Goal: Information Seeking & Learning: Find specific fact

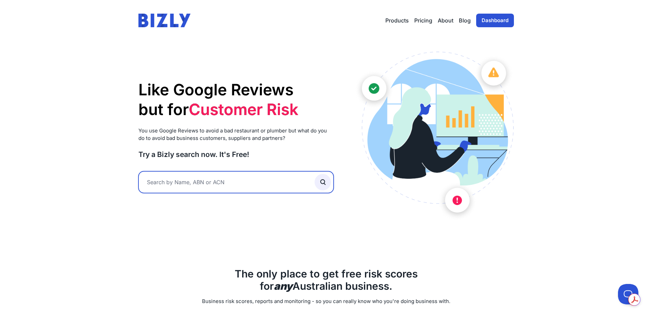
click at [180, 185] on input "text" at bounding box center [235, 182] width 195 height 22
type input "25fno"
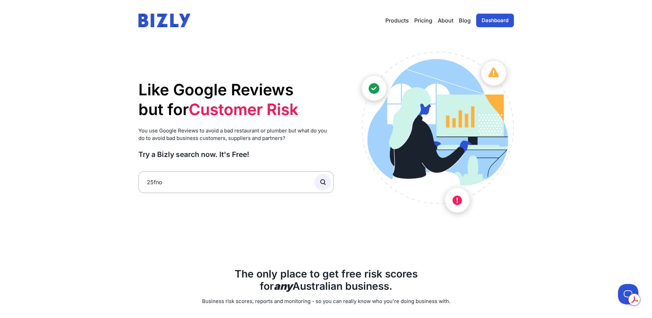
click at [498, 18] on link "Dashboard" at bounding box center [495, 21] width 38 height 14
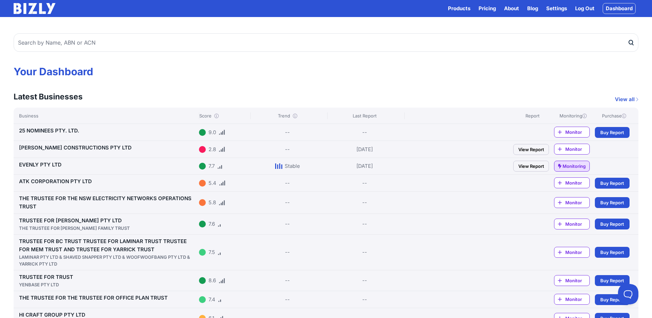
click at [59, 130] on link "25 NOMINEES PTY. LTD." at bounding box center [49, 130] width 60 height 6
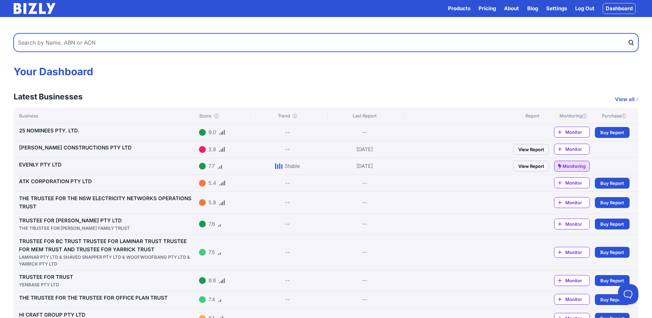
click at [57, 39] on input "text" at bounding box center [326, 42] width 624 height 18
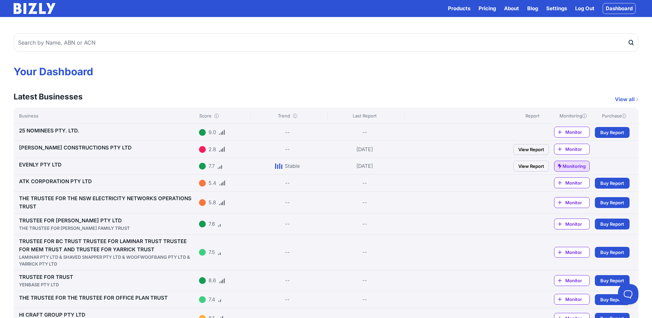
click at [57, 131] on link "25 NOMINEES PTY. LTD." at bounding box center [49, 130] width 60 height 6
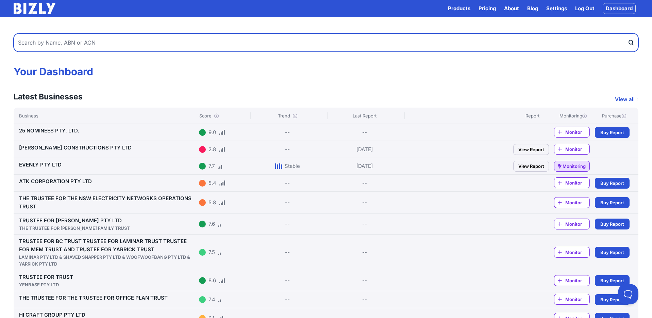
click at [65, 41] on input "text" at bounding box center [326, 42] width 624 height 18
type input "25F nominees"
click at [627, 33] on button "submit" at bounding box center [632, 42] width 11 height 18
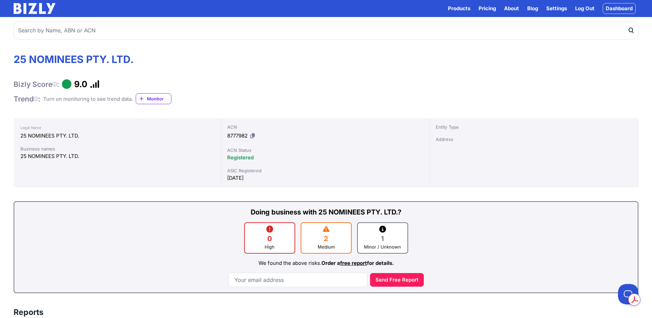
scroll to position [11, 0]
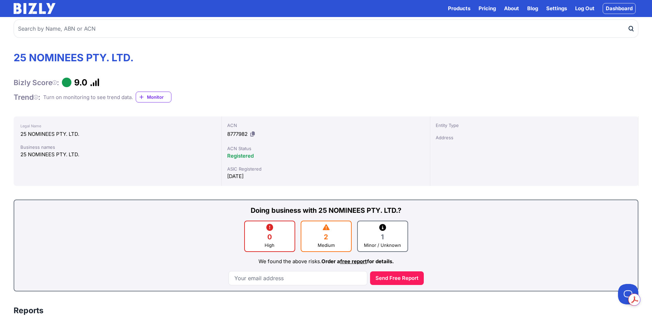
click at [350, 261] on link "free report" at bounding box center [353, 261] width 27 height 6
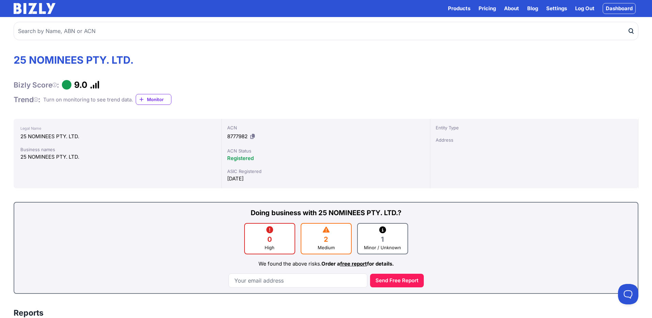
scroll to position [0, 0]
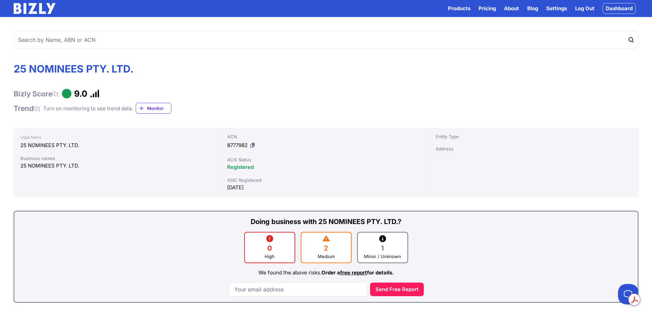
click at [253, 145] on icon at bounding box center [252, 144] width 4 height 5
click at [254, 144] on icon at bounding box center [252, 144] width 4 height 5
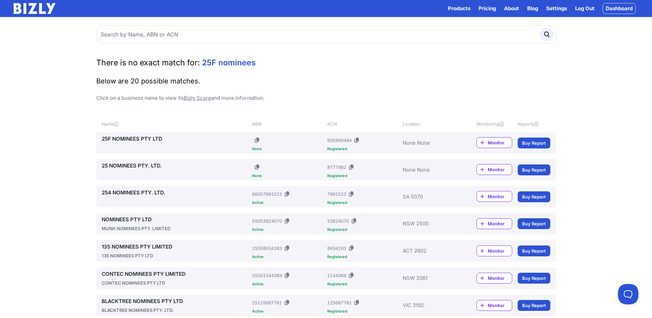
click at [125, 138] on link "25F NOMINEES PTY LTD" at bounding box center [176, 139] width 148 height 8
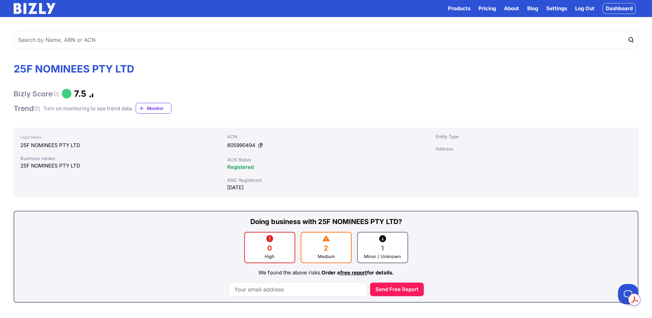
click at [262, 144] on icon at bounding box center [260, 144] width 4 height 5
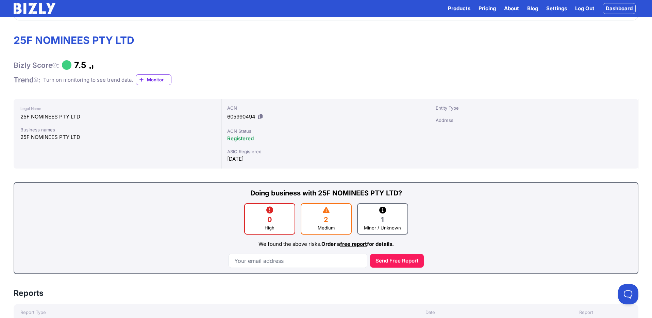
scroll to position [29, 0]
